Goal: Browse casually: Explore the website without a specific task or goal

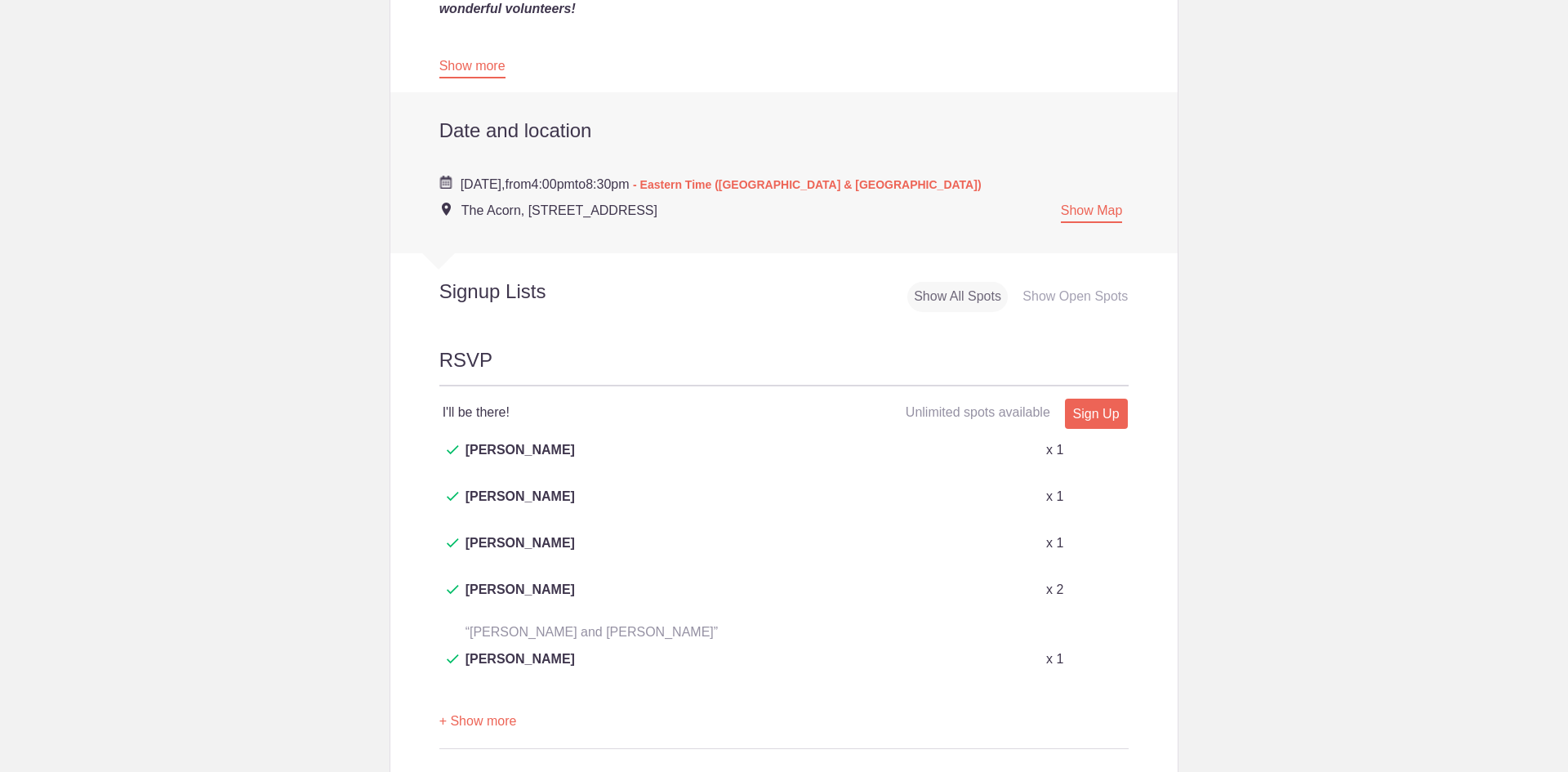
scroll to position [610, 0]
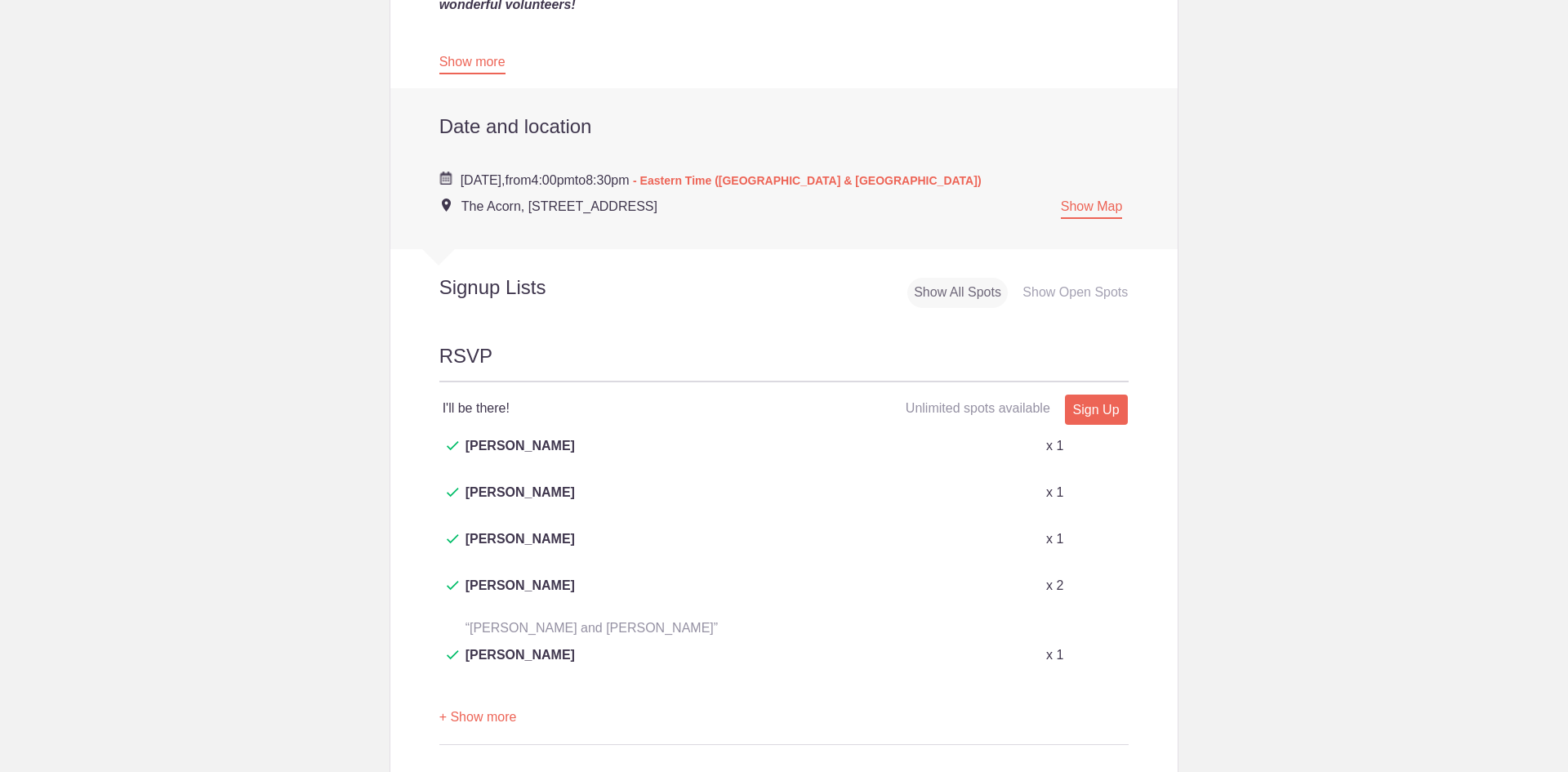
click at [471, 691] on button "+ Show more" at bounding box center [478, 717] width 78 height 52
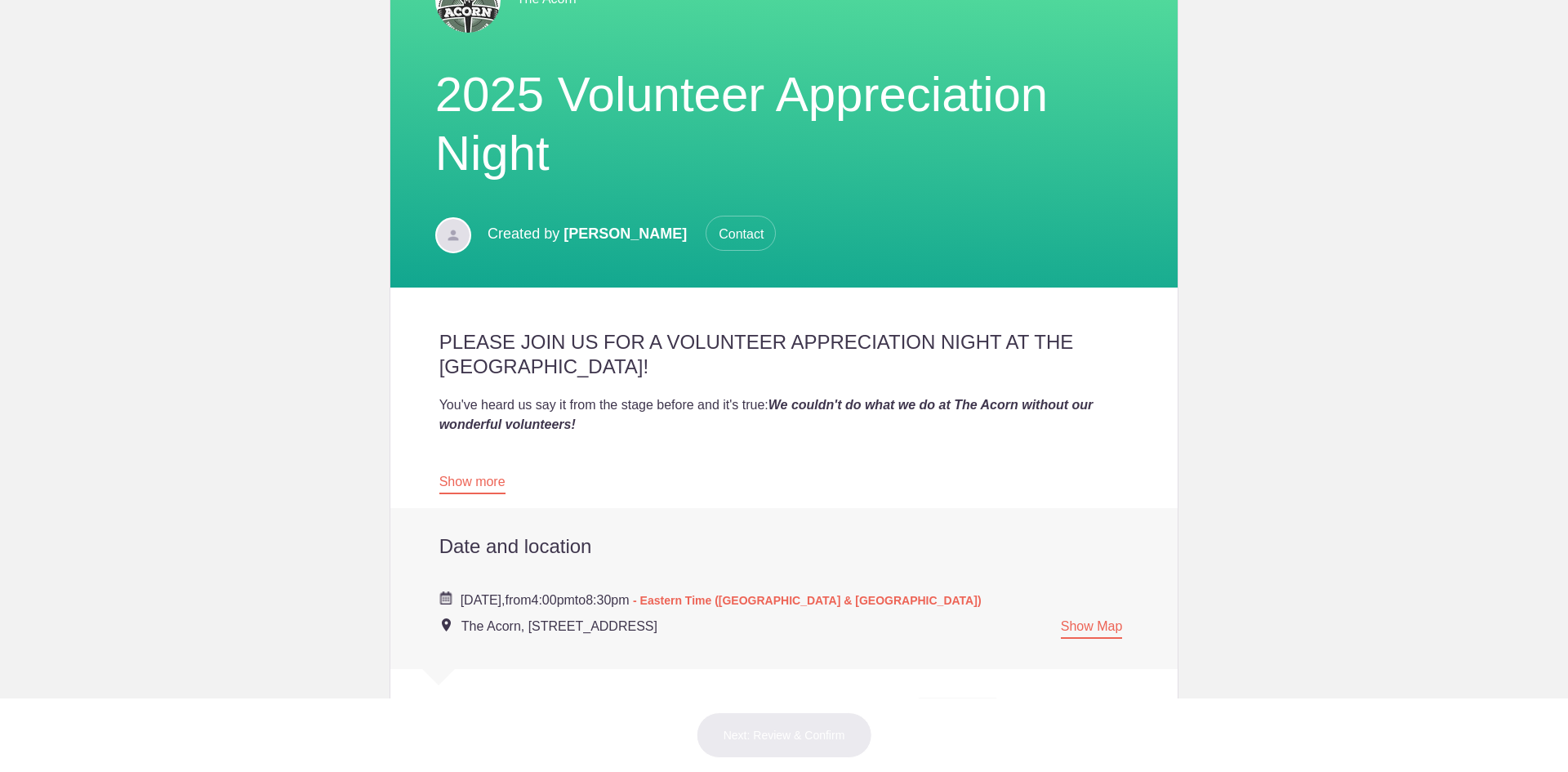
scroll to position [182, 0]
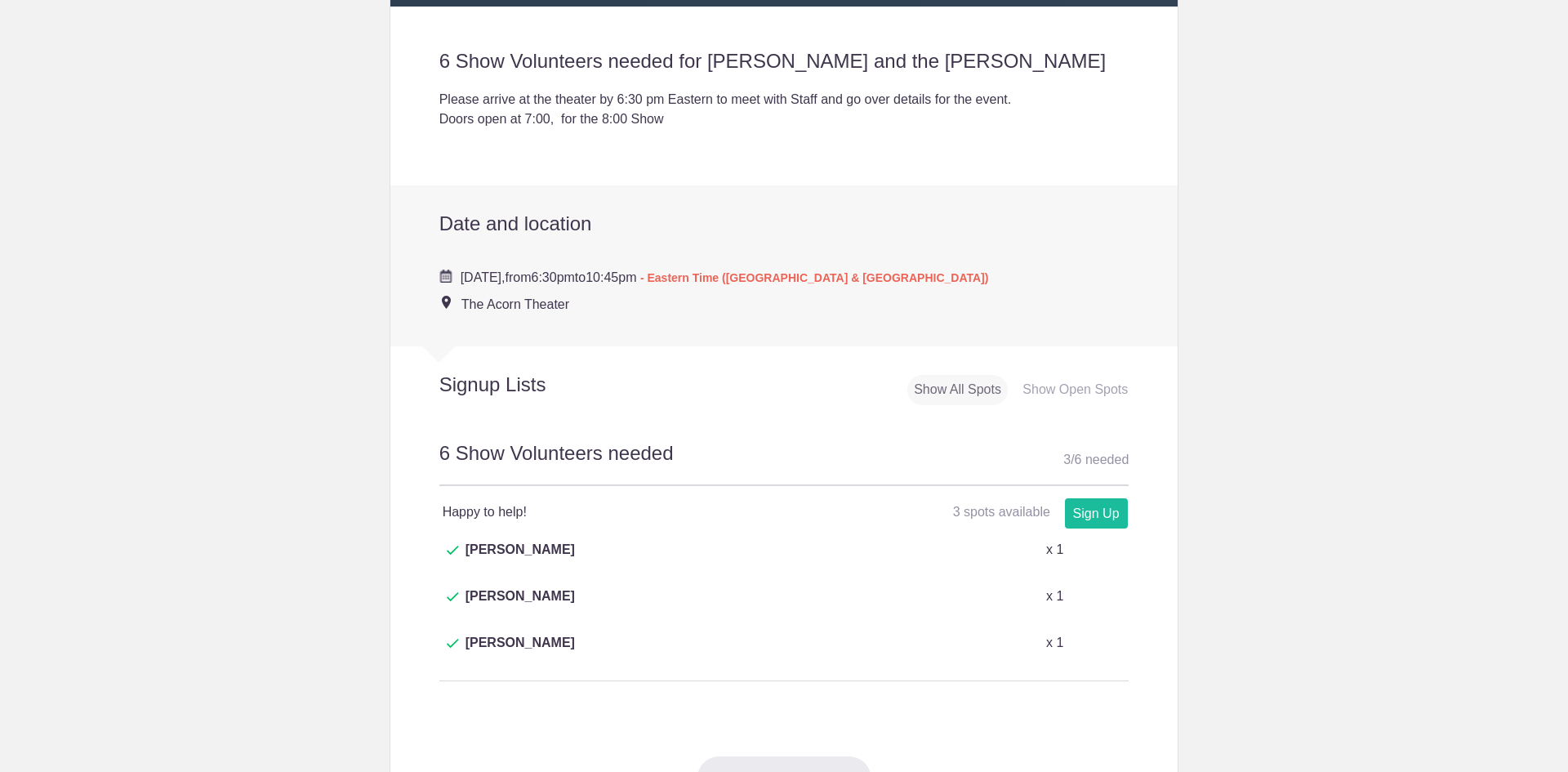
scroll to position [591, 0]
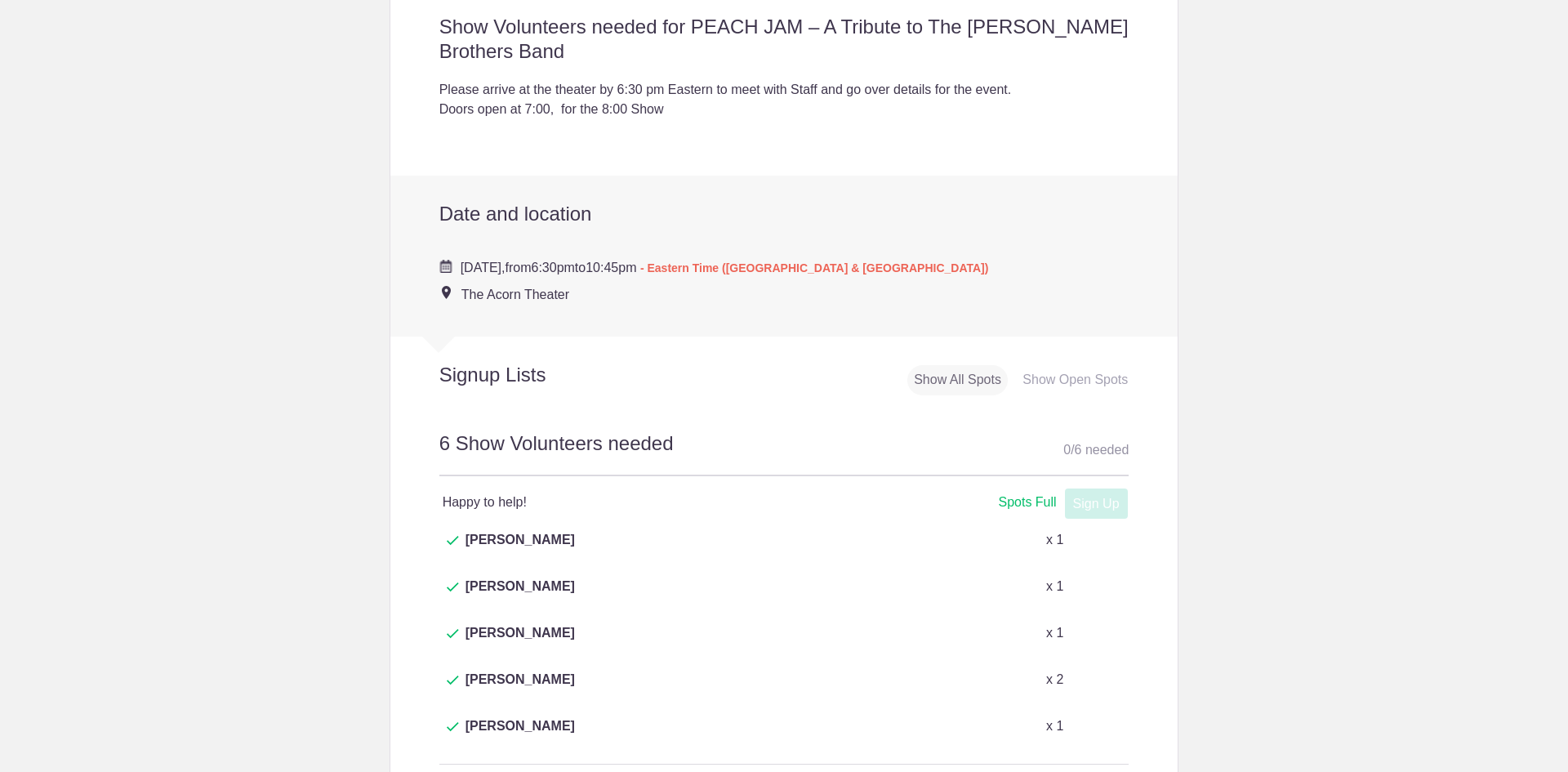
scroll to position [561, 0]
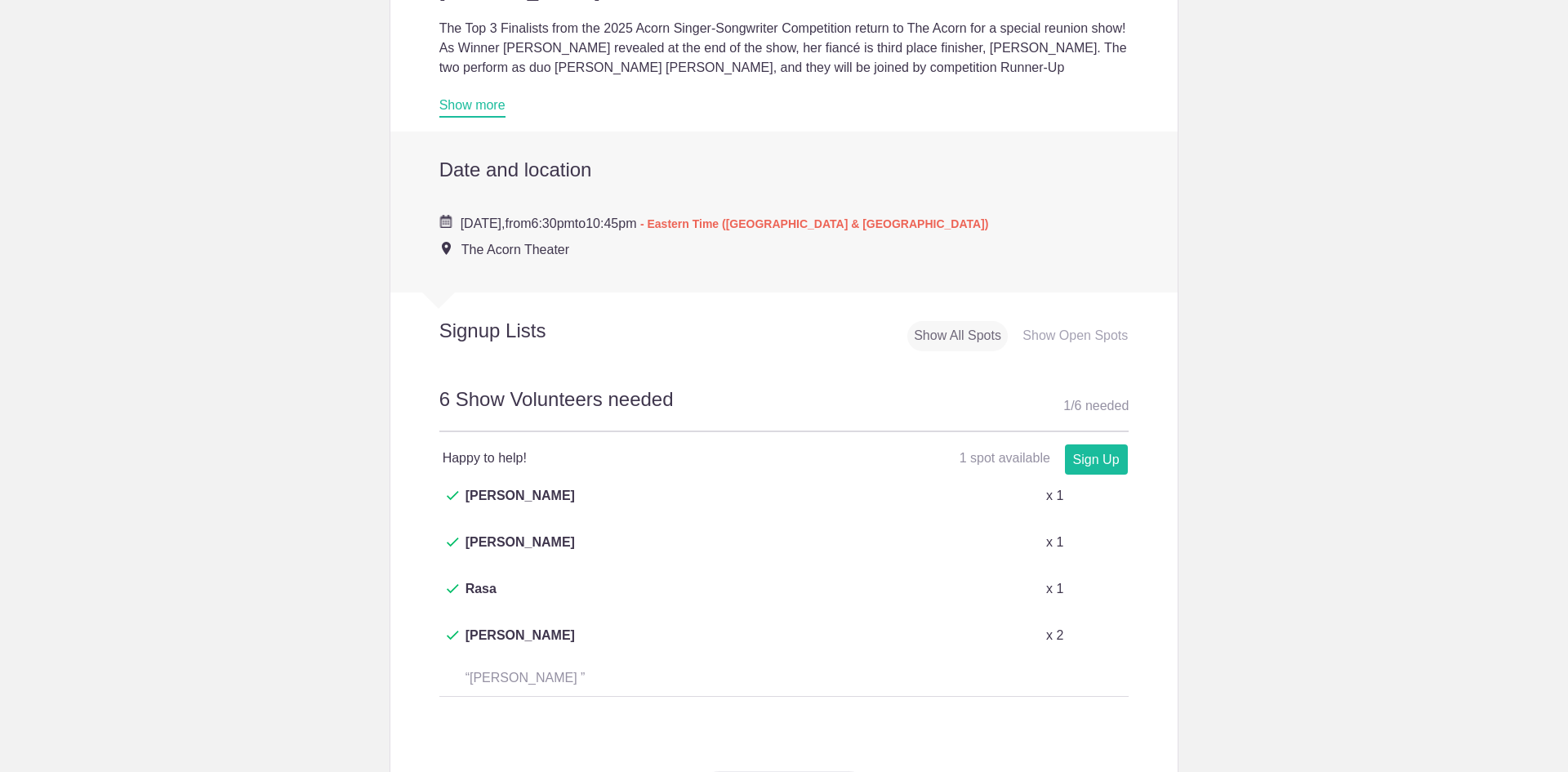
scroll to position [588, 0]
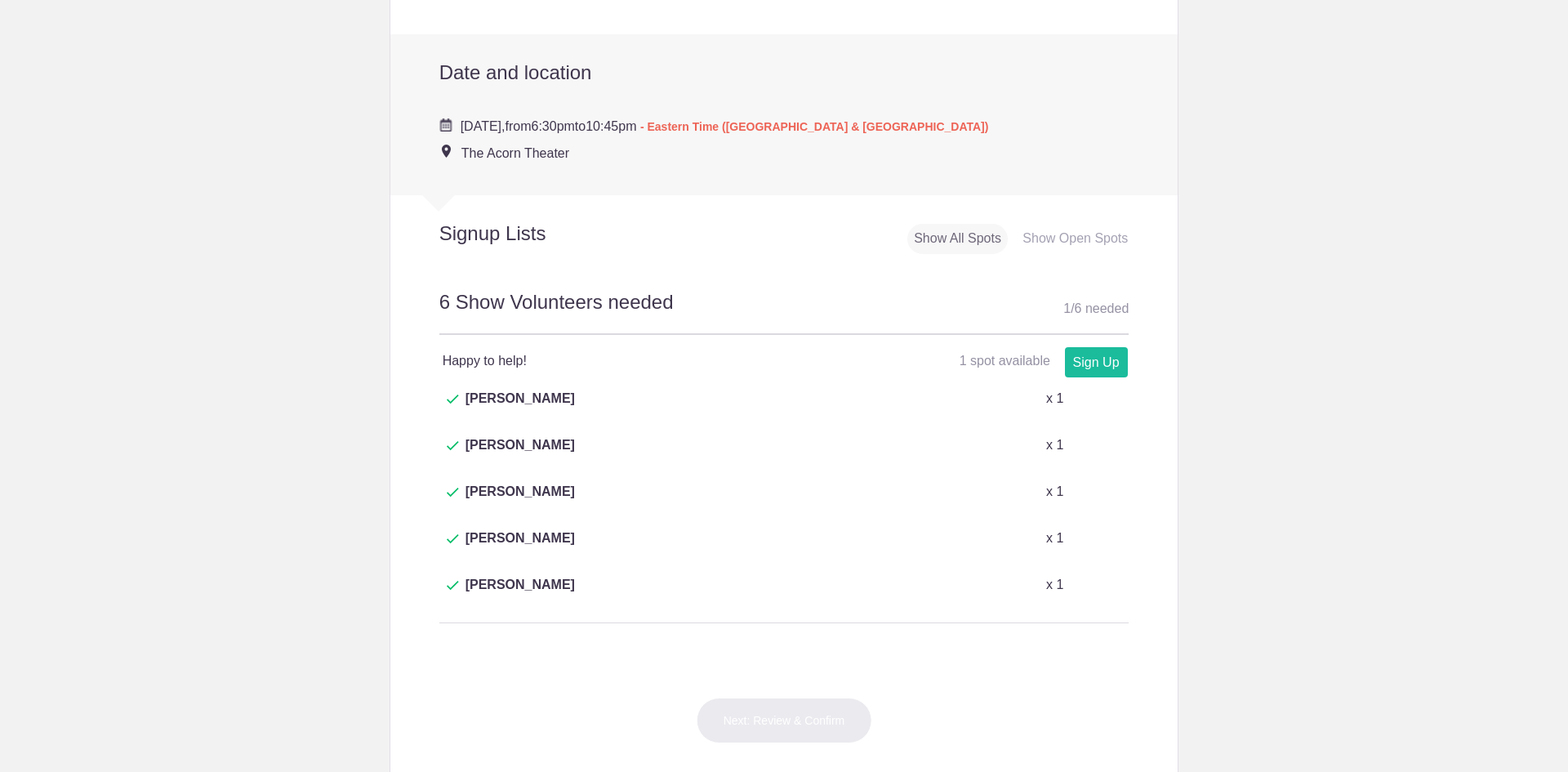
scroll to position [563, 0]
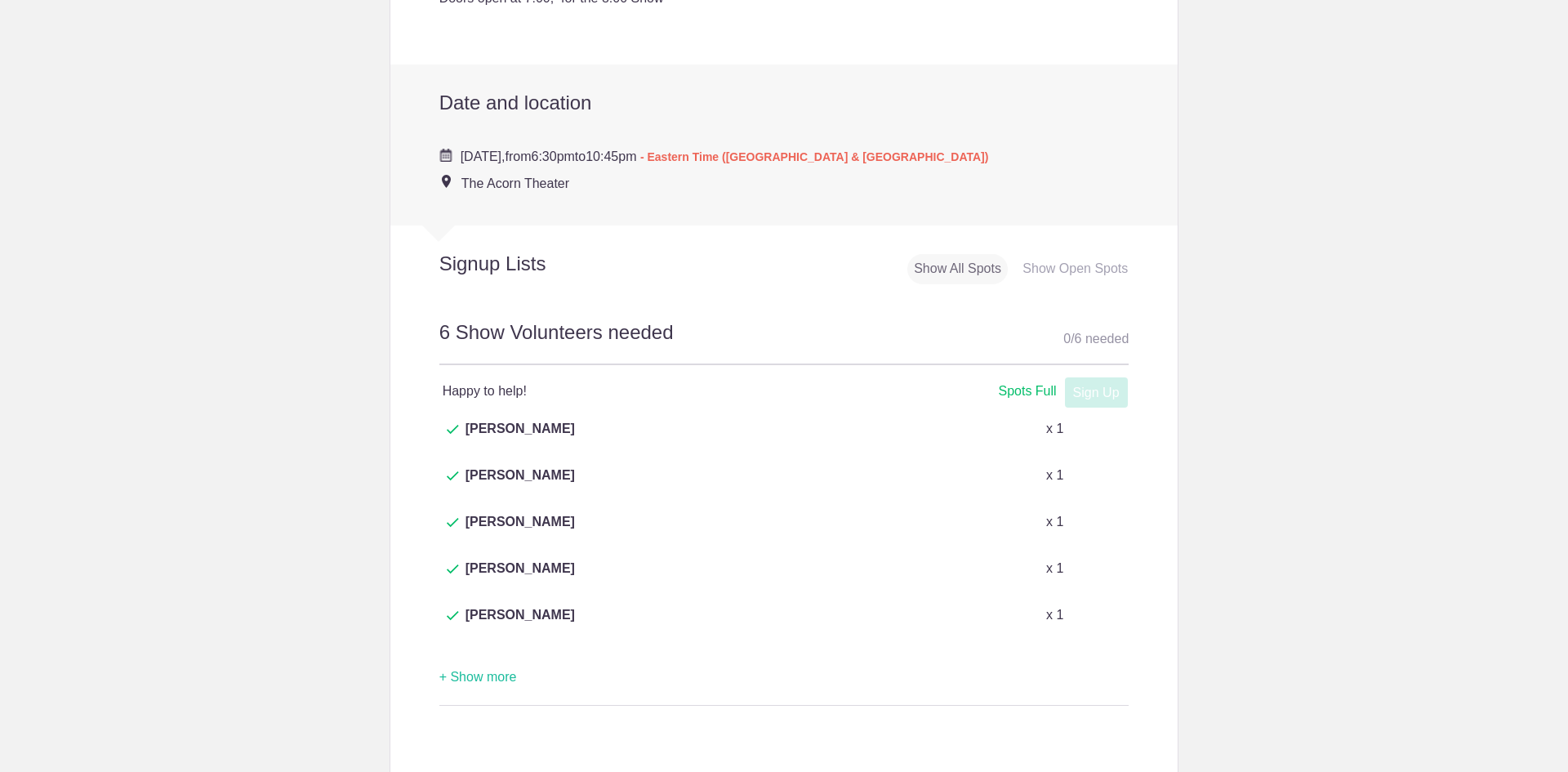
scroll to position [612, 0]
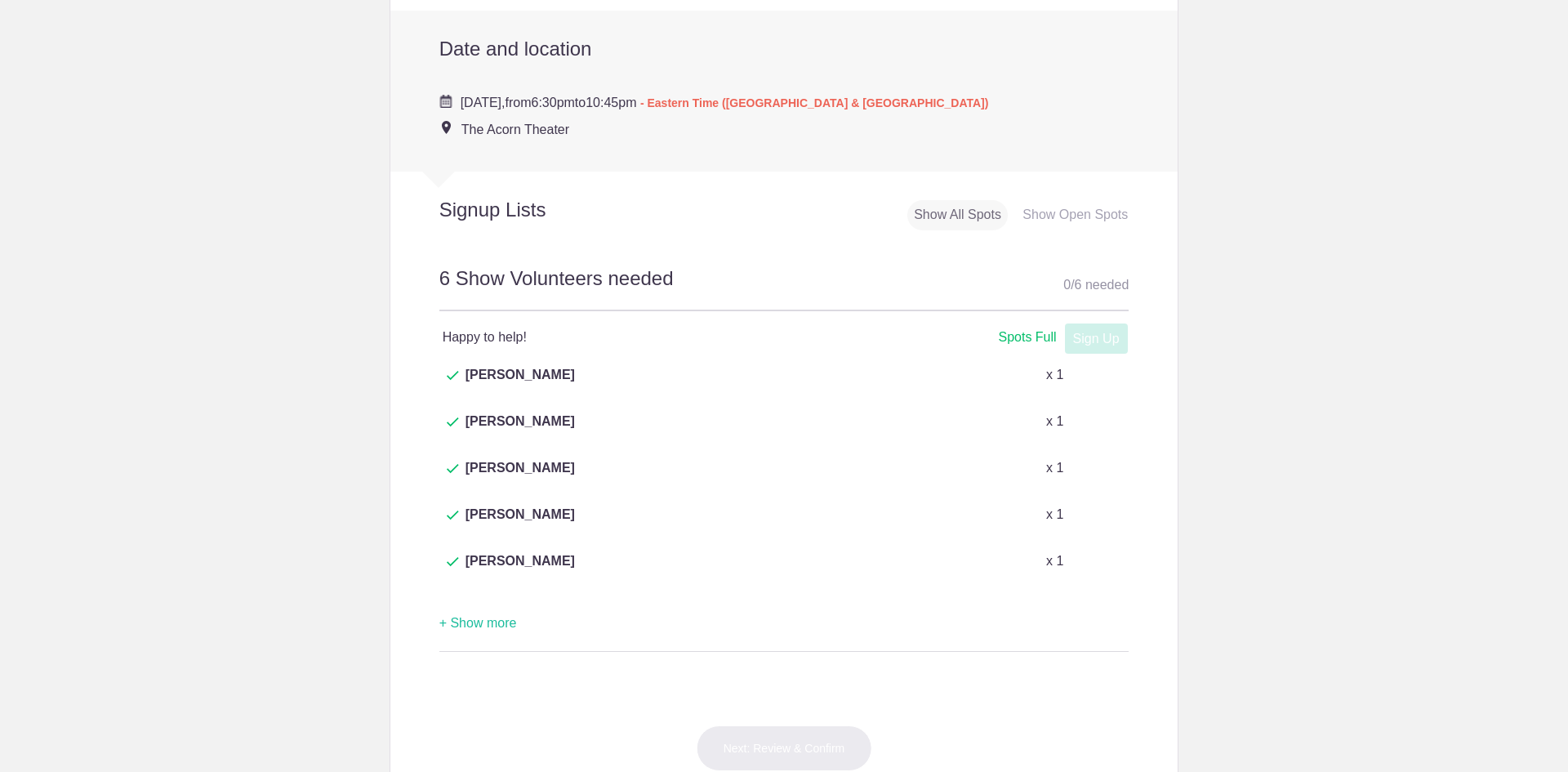
click at [482, 597] on button "+ Show more" at bounding box center [478, 623] width 78 height 52
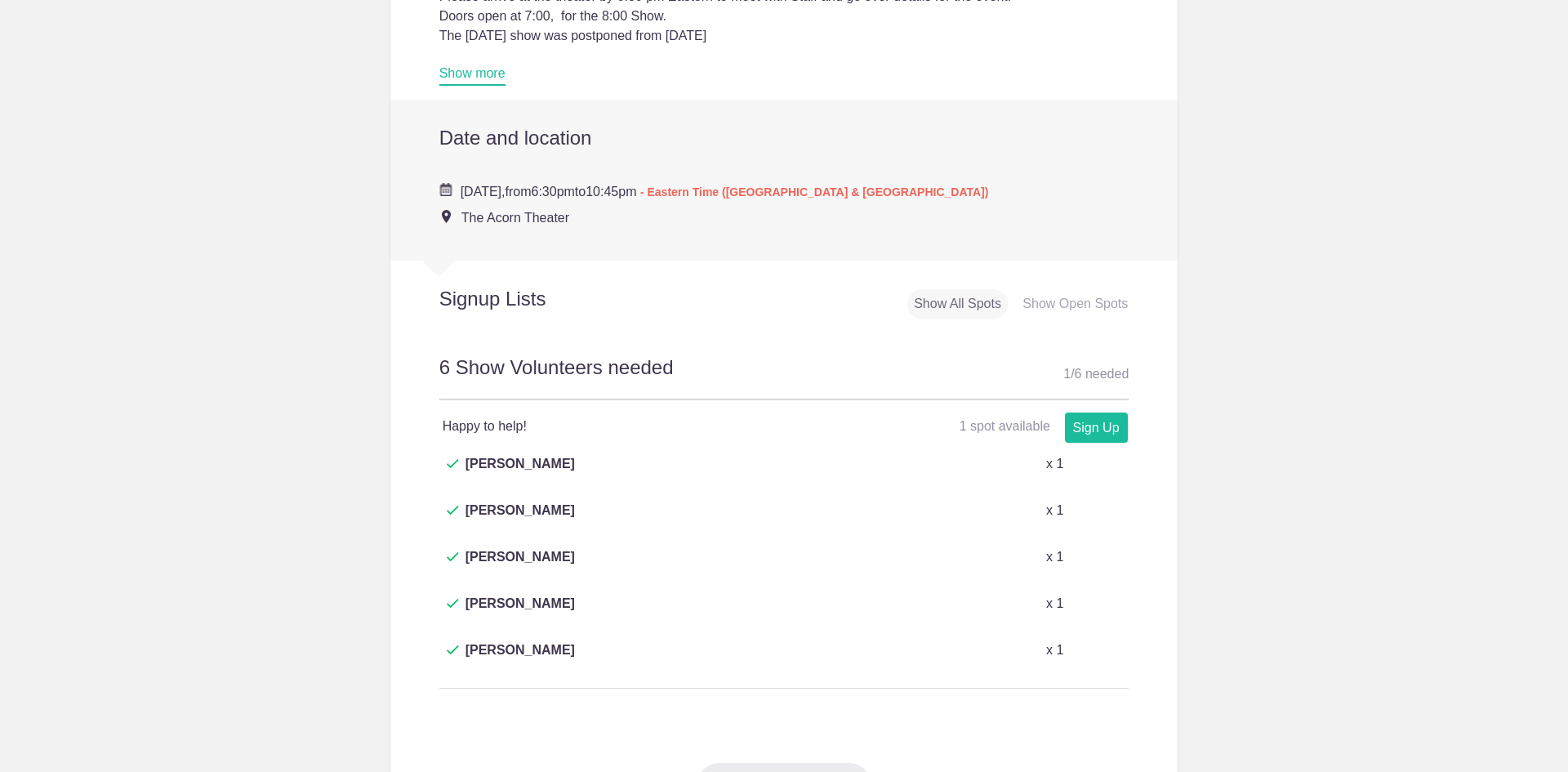
scroll to position [553, 0]
